Goal: Information Seeking & Learning: Learn about a topic

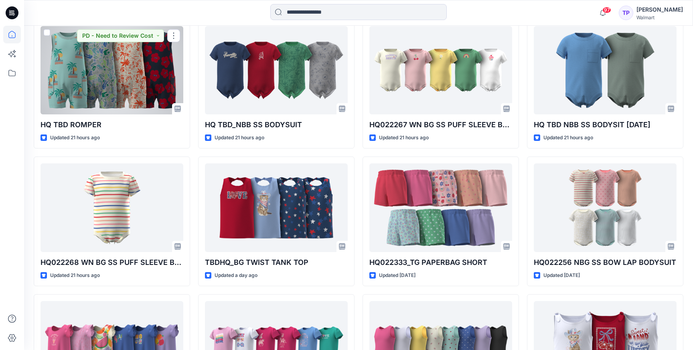
scroll to position [534, 0]
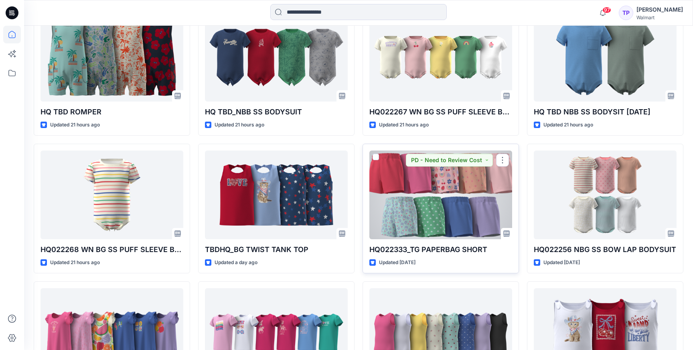
click at [417, 194] on div at bounding box center [440, 194] width 143 height 88
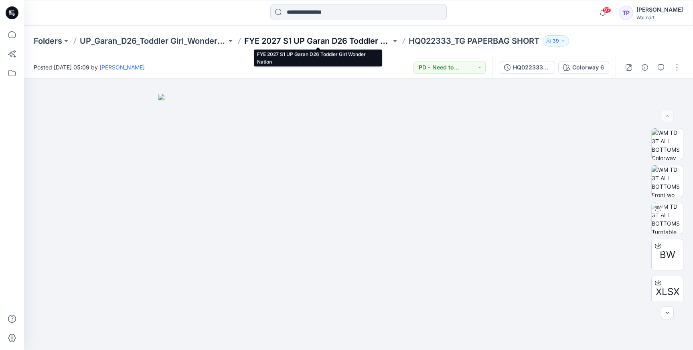
click at [283, 37] on p "FYE 2027 S1 UP Garan D26 Toddler Girl Wonder Nation" at bounding box center [317, 40] width 147 height 11
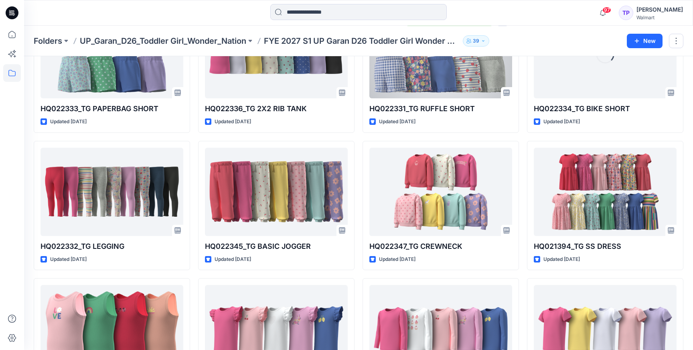
scroll to position [125, 0]
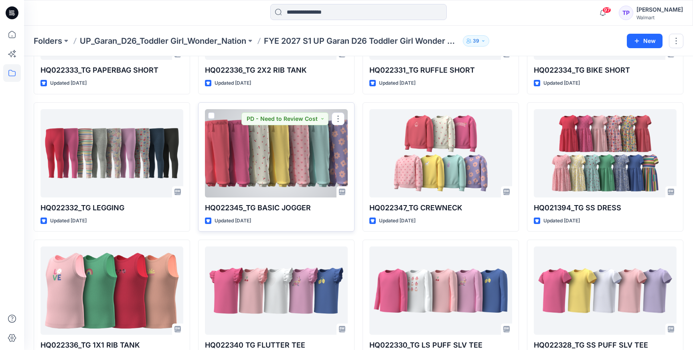
click at [277, 167] on div at bounding box center [276, 153] width 143 height 88
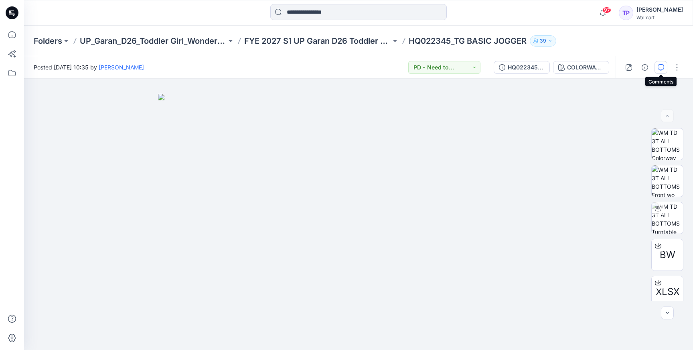
click at [659, 71] on button "button" at bounding box center [660, 67] width 13 height 13
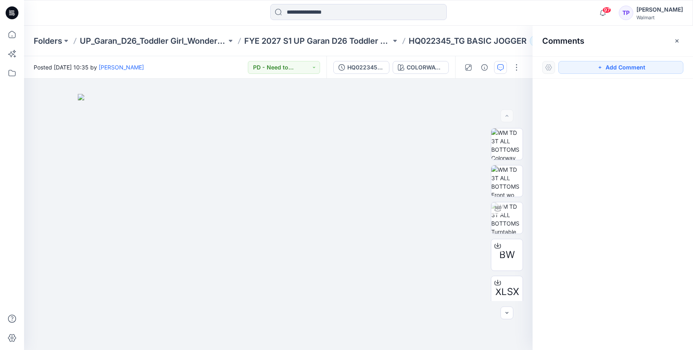
drag, startPoint x: 674, startPoint y: 41, endPoint x: 643, endPoint y: 57, distance: 35.3
click at [674, 41] on icon "button" at bounding box center [677, 41] width 6 height 6
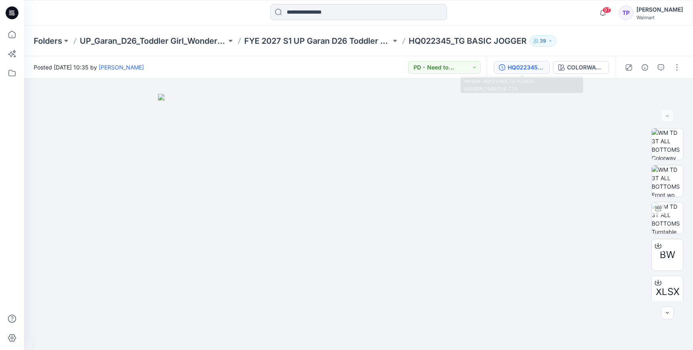
click at [524, 70] on div "HQ022345_TG FLEECE JOGGER_TG9021_8.7.25" at bounding box center [526, 67] width 37 height 9
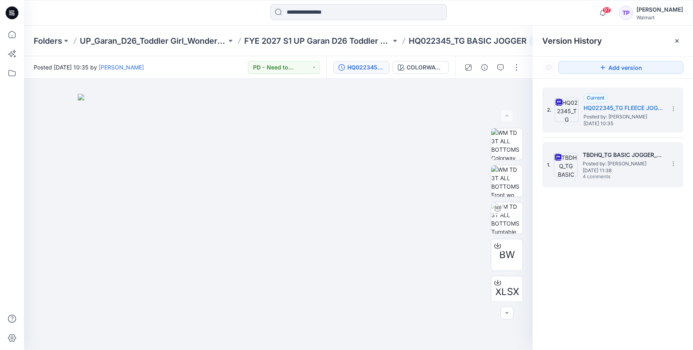
click at [626, 161] on span "Posted by: Tshara Payne" at bounding box center [623, 164] width 80 height 8
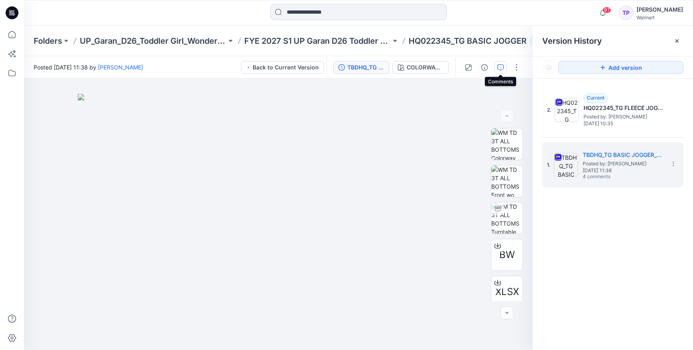
click at [499, 67] on icon "button" at bounding box center [500, 67] width 6 height 6
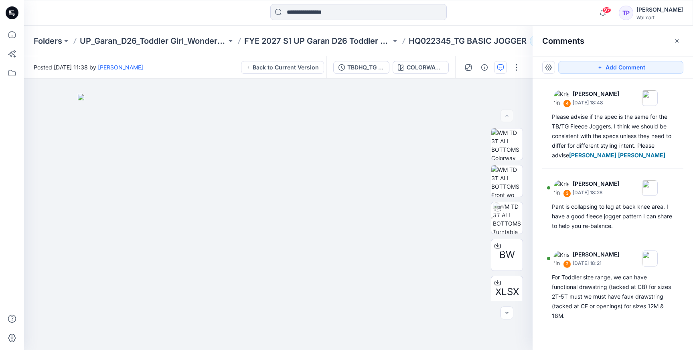
click at [678, 43] on icon "button" at bounding box center [677, 41] width 6 height 6
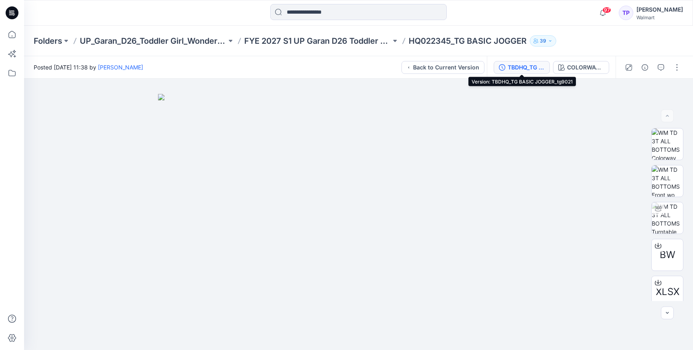
click at [530, 66] on div "TBDHQ_TG BASIC JOGGER_tg9021" at bounding box center [526, 67] width 37 height 9
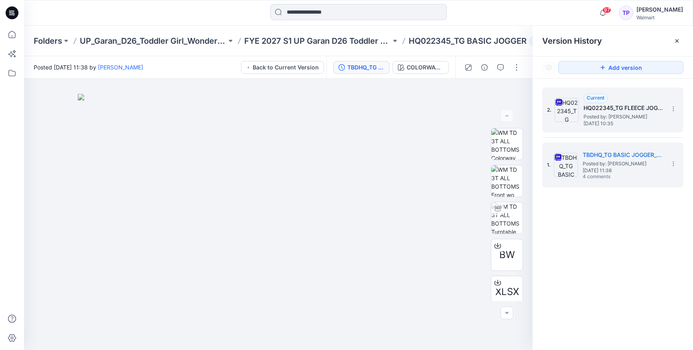
click at [603, 113] on span "Posted by: Tshara Payne" at bounding box center [623, 117] width 80 height 8
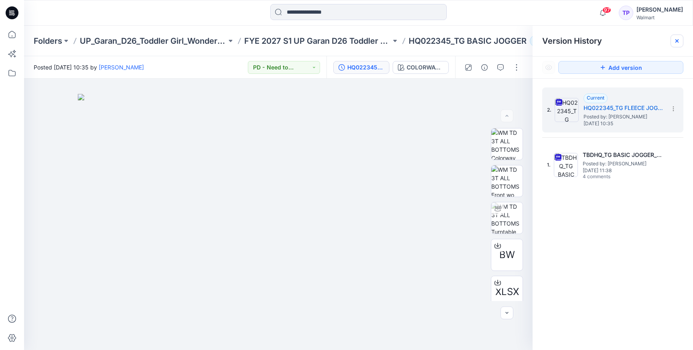
click at [674, 42] on icon at bounding box center [677, 41] width 6 height 6
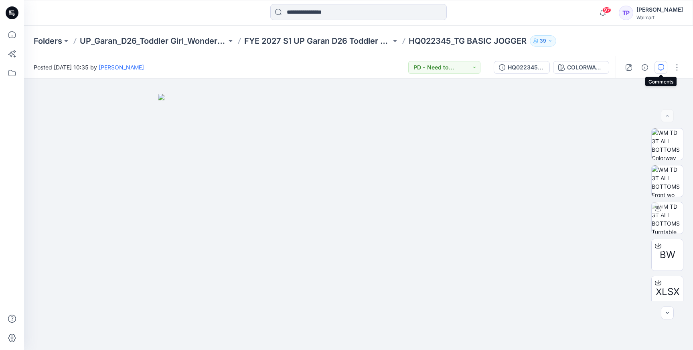
click at [659, 70] on button "button" at bounding box center [660, 67] width 13 height 13
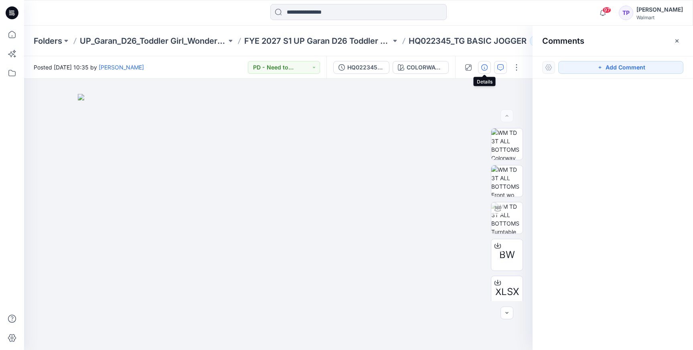
click at [486, 69] on icon "button" at bounding box center [484, 67] width 6 height 6
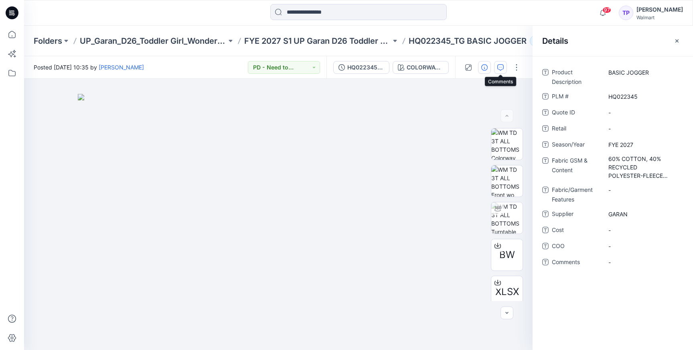
click at [502, 68] on icon "button" at bounding box center [500, 67] width 6 height 6
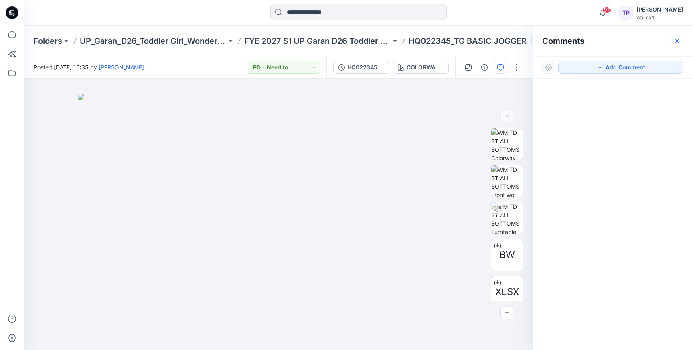
click at [673, 43] on button "button" at bounding box center [676, 40] width 13 height 13
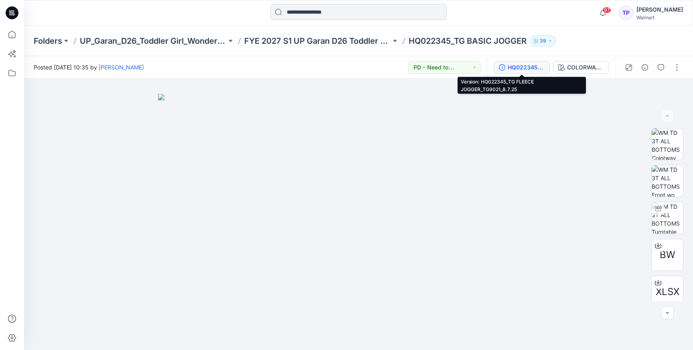
click at [523, 70] on div "HQ022345_TG FLEECE JOGGER_TG9021_8.7.25" at bounding box center [526, 67] width 37 height 9
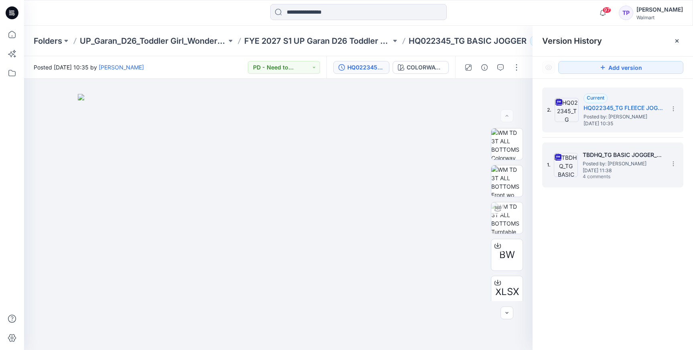
click at [625, 174] on span "4 comments" at bounding box center [611, 177] width 56 height 6
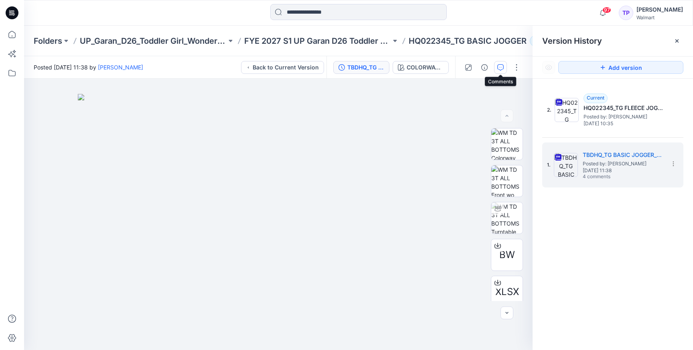
click at [502, 67] on icon "button" at bounding box center [500, 67] width 6 height 6
